Goal: Task Accomplishment & Management: Manage account settings

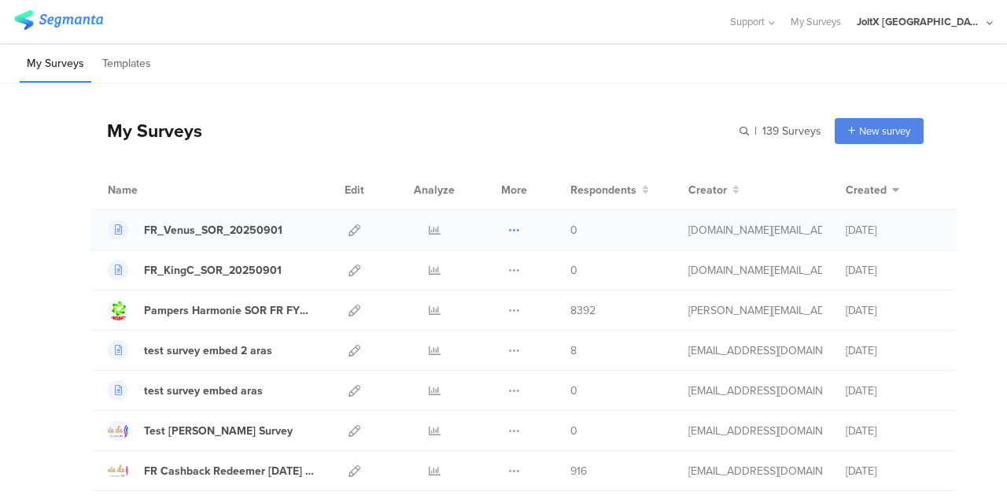
click at [508, 231] on icon at bounding box center [514, 230] width 12 height 12
click at [511, 226] on div "Duplicate Export" at bounding box center [514, 229] width 34 height 39
click at [497, 226] on div "Duplicate Export" at bounding box center [514, 229] width 34 height 39
click at [508, 227] on icon at bounding box center [514, 230] width 12 height 12
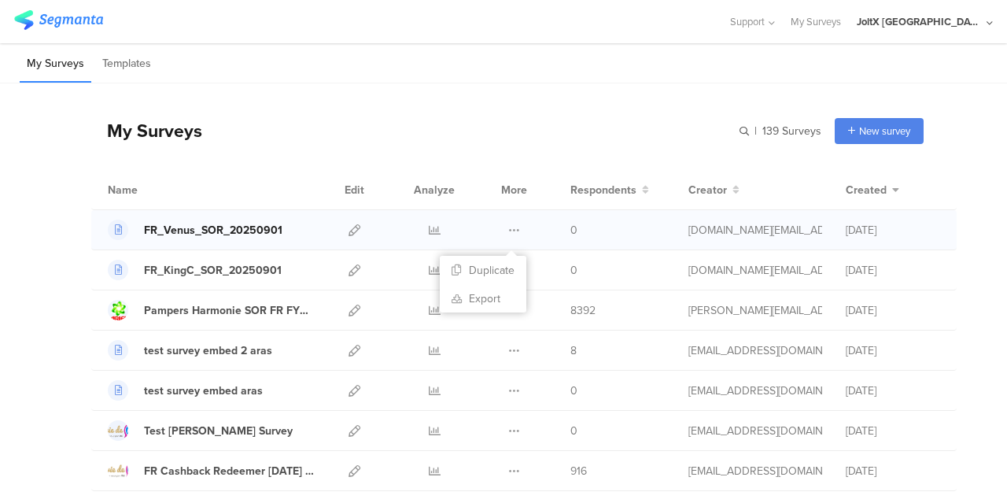
click at [253, 231] on div "FR_Venus_SOR_20250901" at bounding box center [213, 230] width 139 height 17
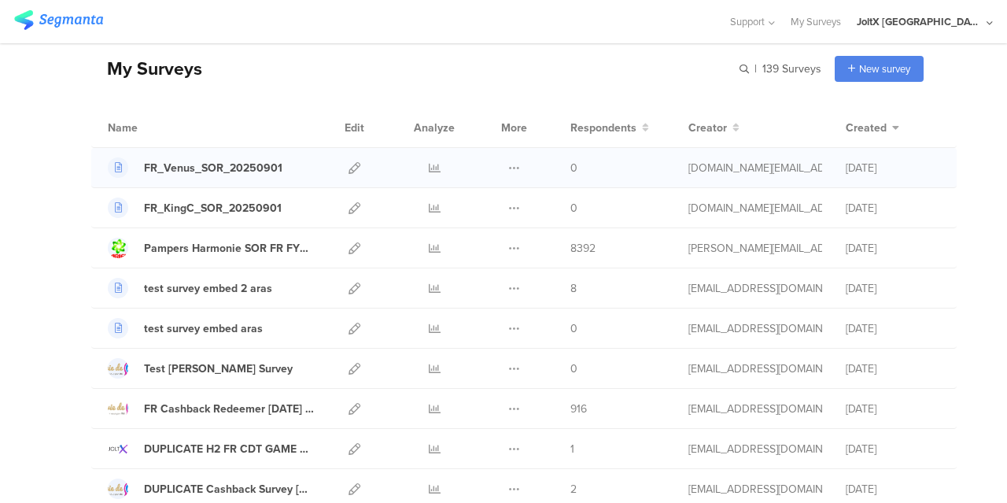
scroll to position [63, 0]
click at [115, 66] on div "My Surveys" at bounding box center [146, 67] width 111 height 27
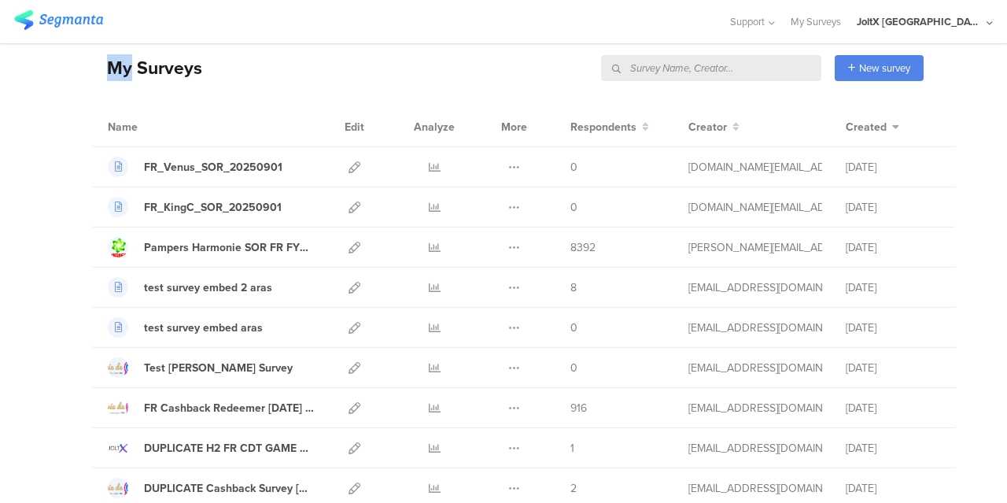
click at [115, 66] on div "My Surveys" at bounding box center [146, 67] width 111 height 27
click at [150, 67] on div "My Surveys" at bounding box center [146, 67] width 111 height 27
click at [115, 65] on div "My Surveys" at bounding box center [146, 67] width 111 height 27
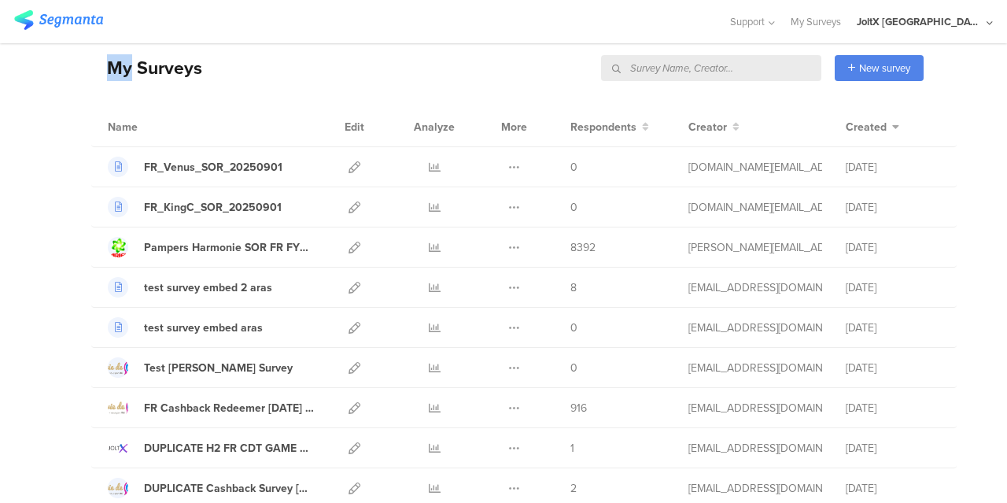
click at [115, 65] on div "My Surveys" at bounding box center [146, 67] width 111 height 27
